Goal: Information Seeking & Learning: Learn about a topic

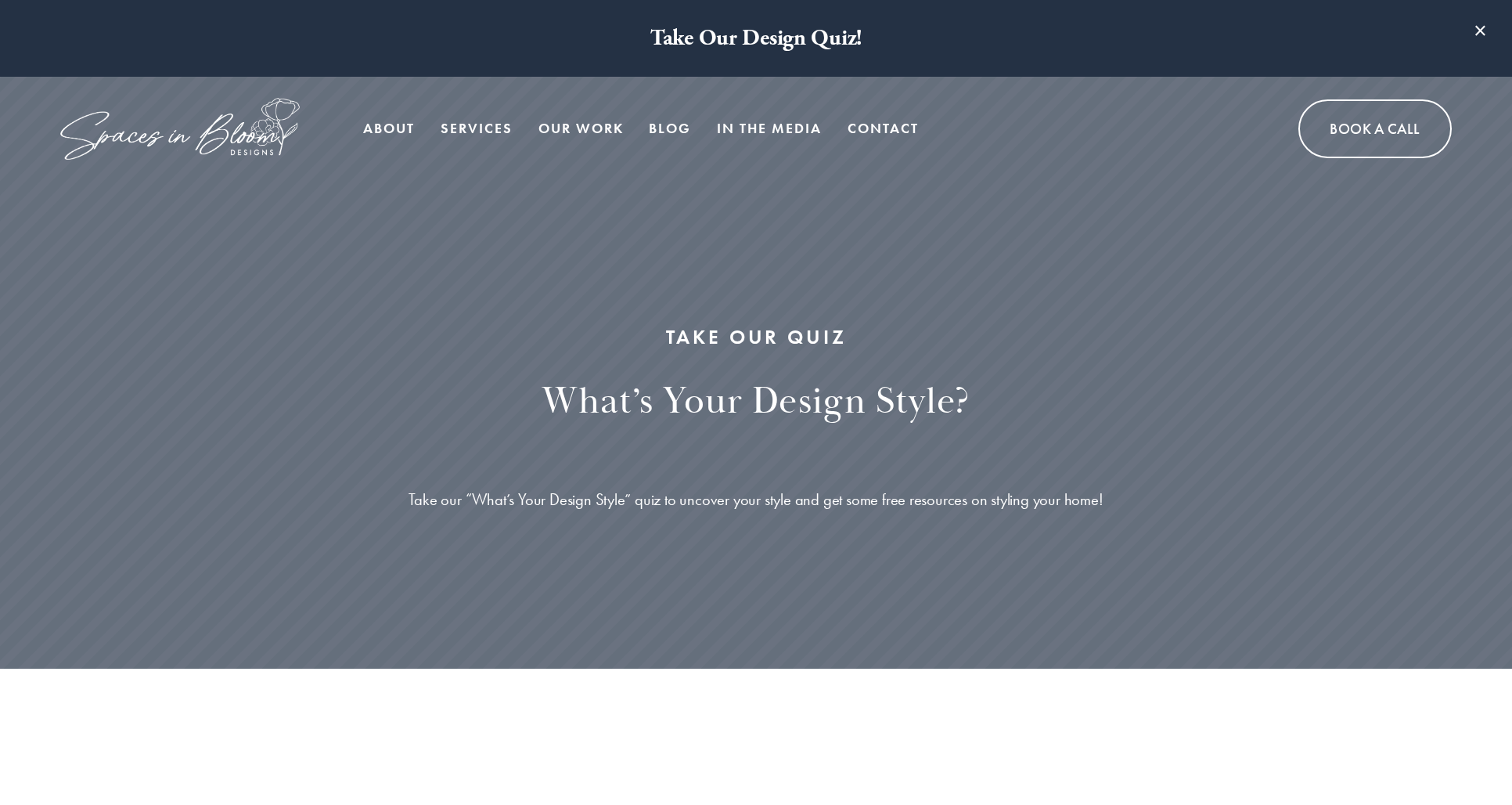
click at [669, 131] on link "Blog" at bounding box center [670, 128] width 42 height 31
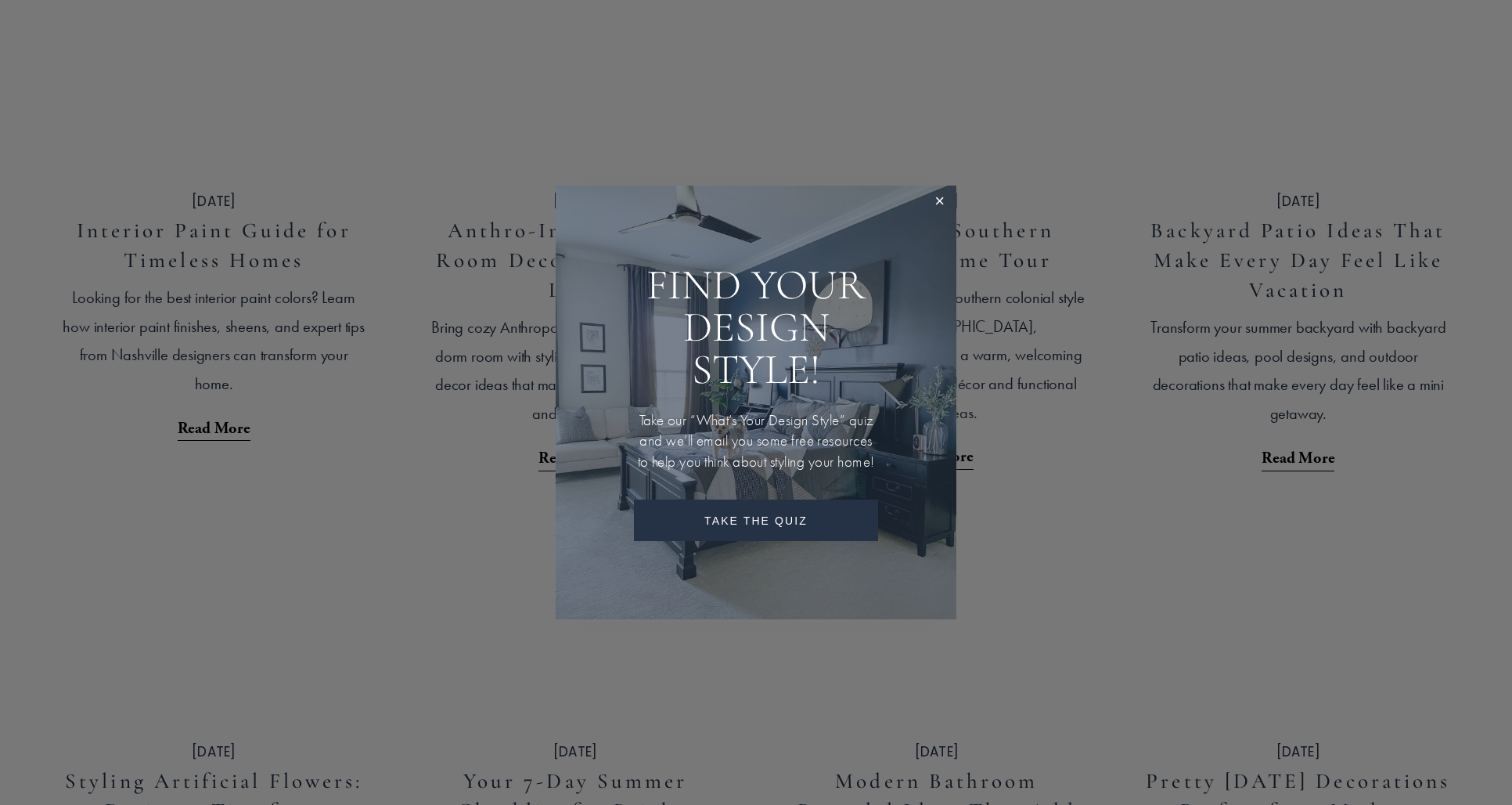
scroll to position [719, 0]
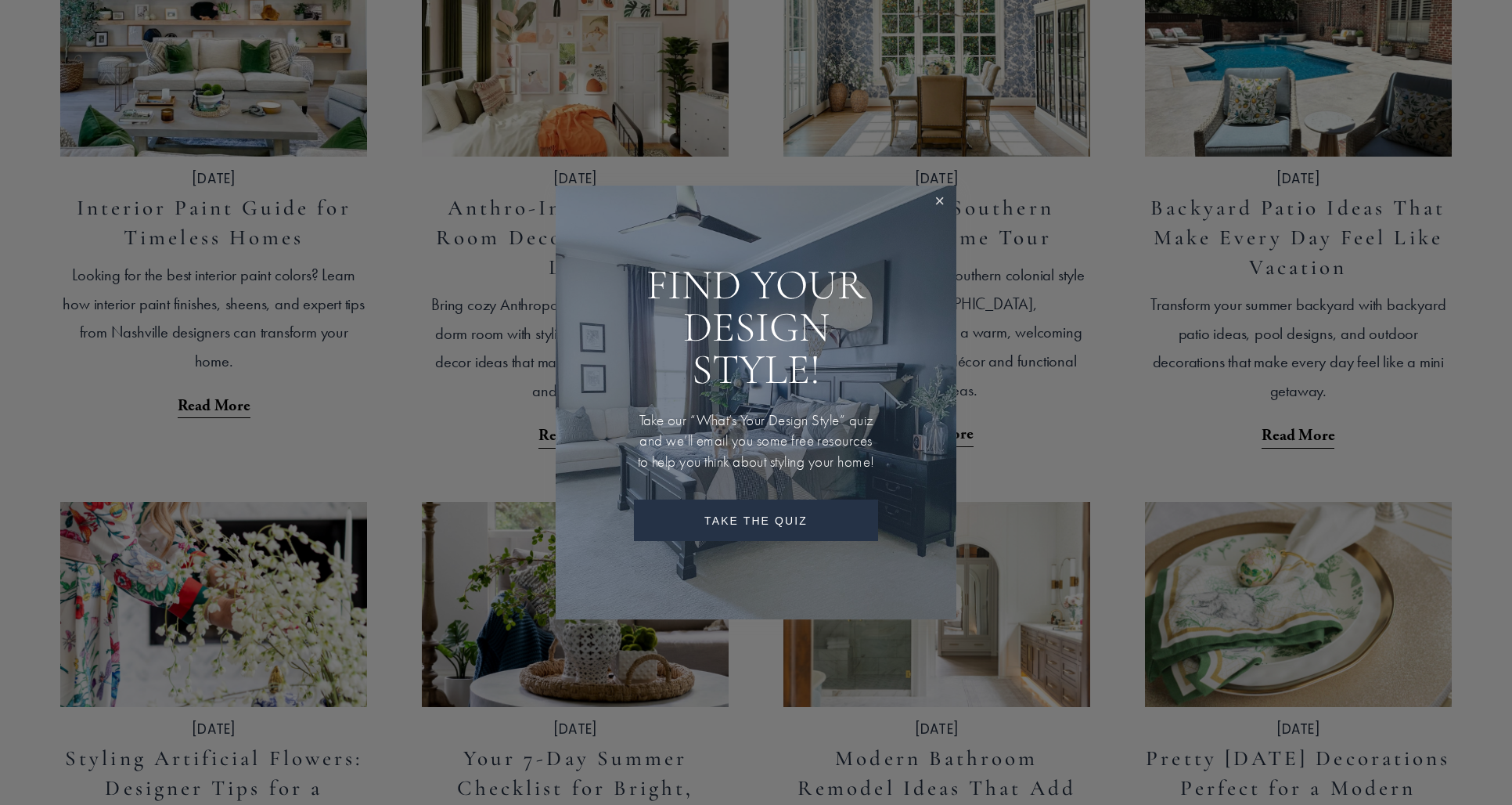
click at [939, 191] on link "Close" at bounding box center [940, 202] width 29 height 29
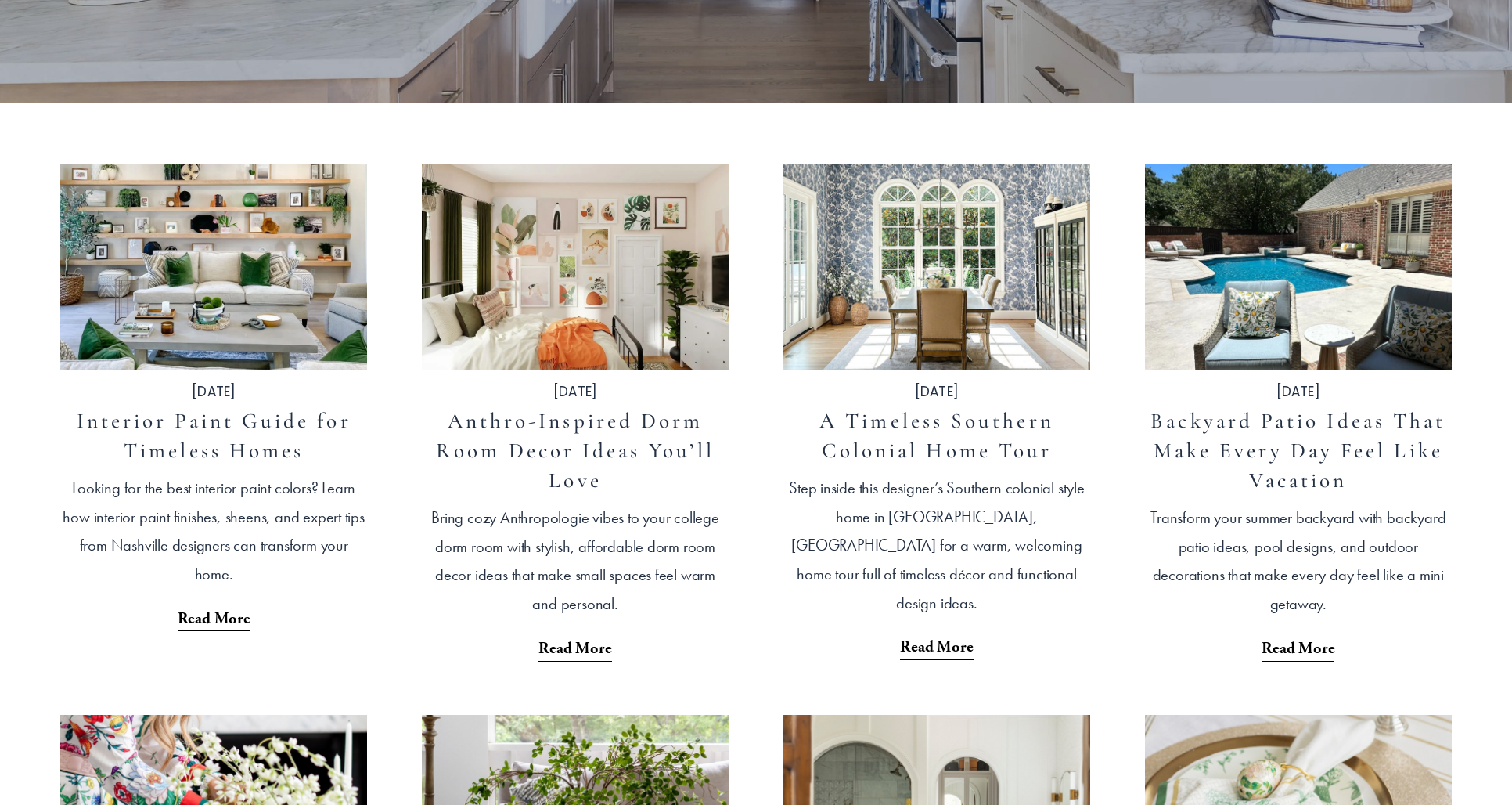
scroll to position [511, 0]
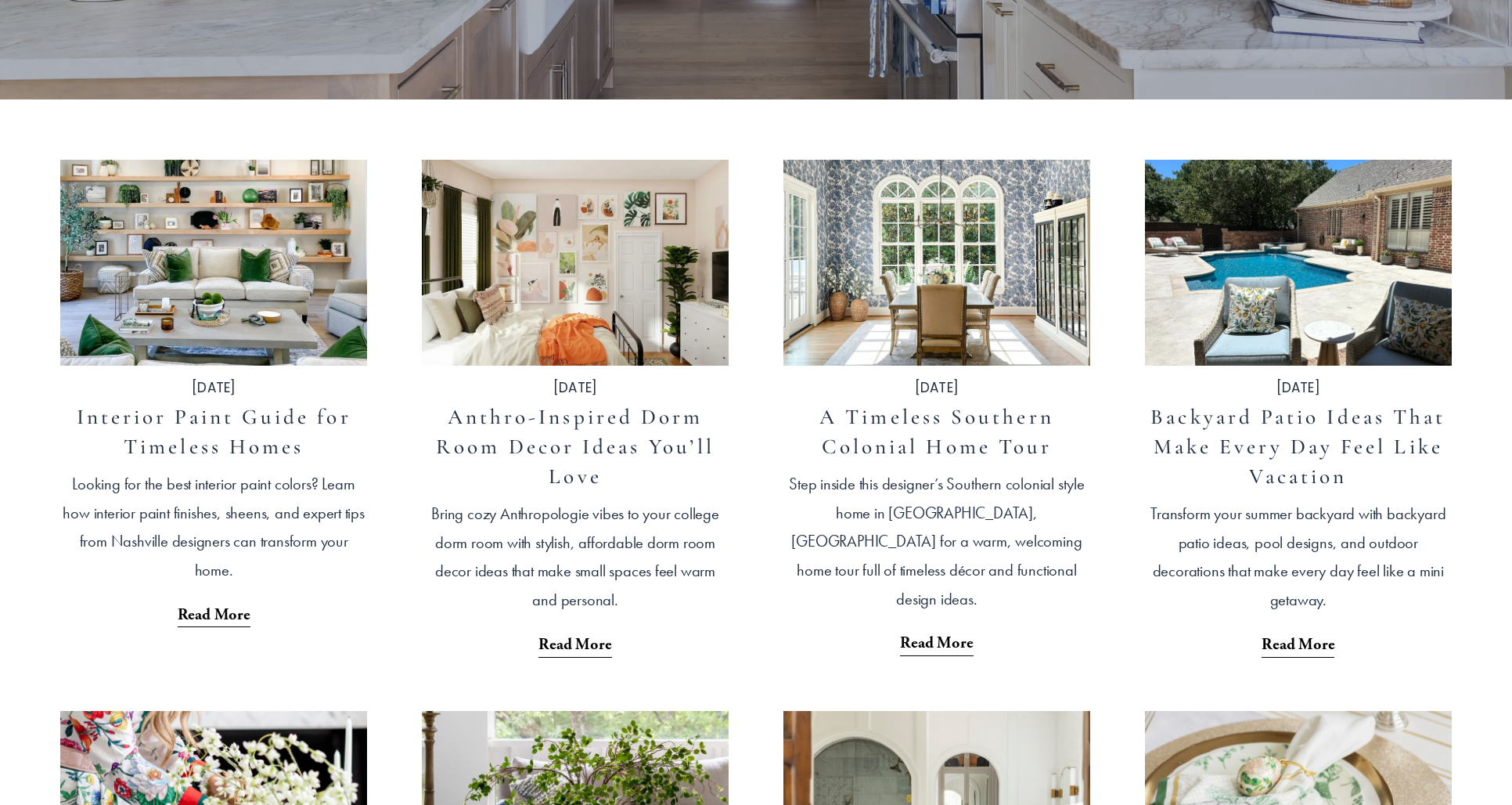
click at [223, 232] on img at bounding box center [214, 262] width 310 height 207
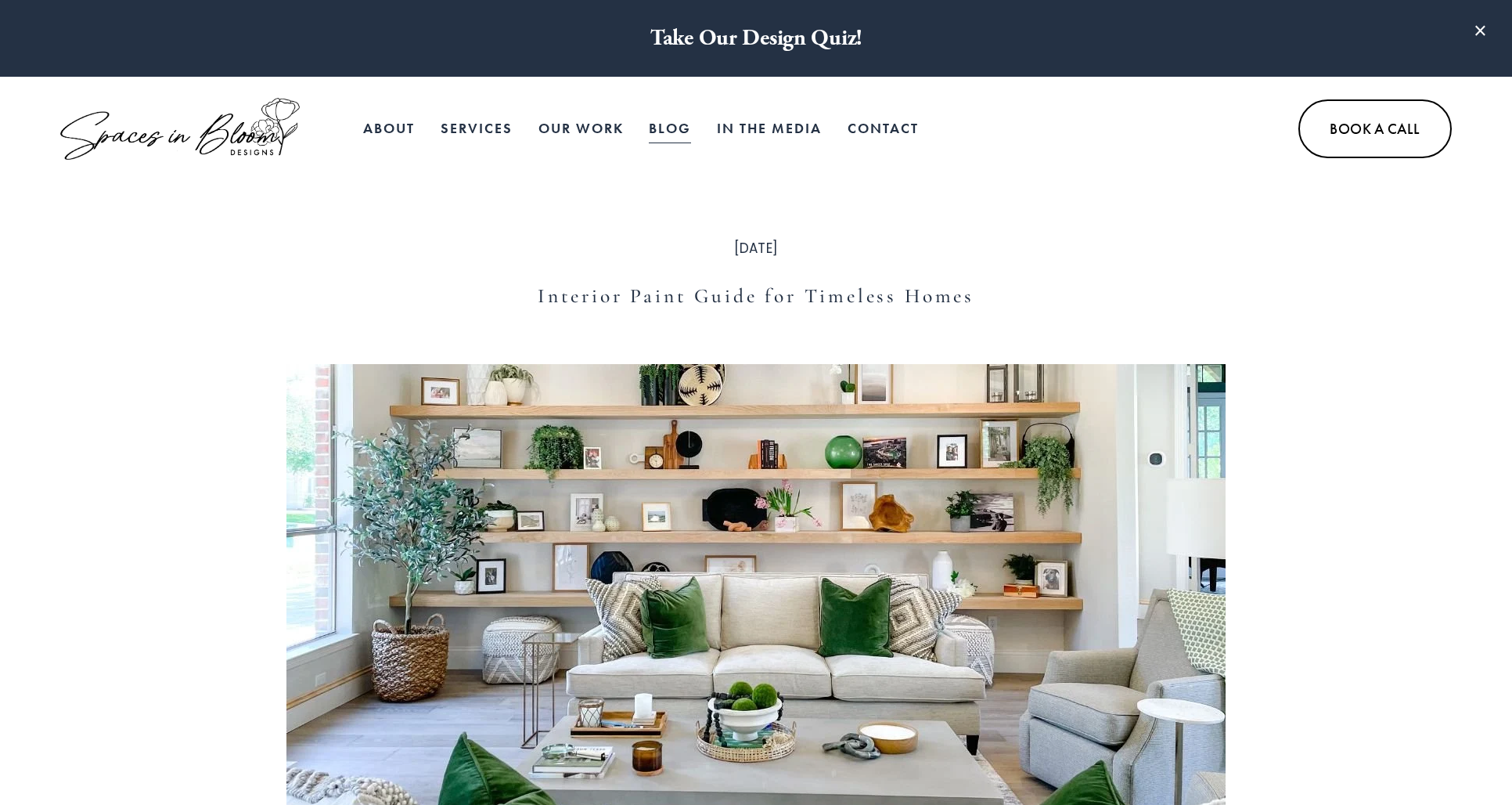
click at [179, 127] on img at bounding box center [179, 129] width 239 height 62
